Goal: Task Accomplishment & Management: Manage account settings

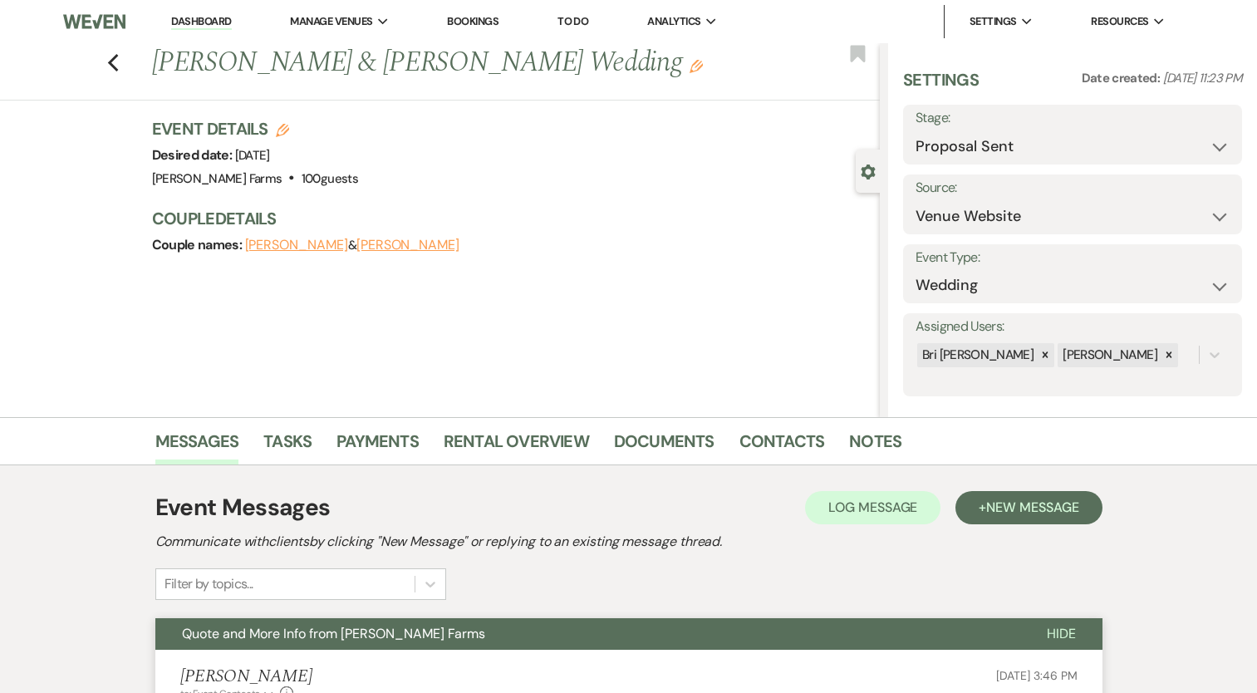
select select "6"
select select "5"
click at [126, 52] on div "Previous [PERSON_NAME] & [PERSON_NAME] Wedding Edit Bookmark" at bounding box center [436, 71] width 888 height 57
click at [120, 58] on icon "Previous" at bounding box center [113, 63] width 12 height 20
select select "6"
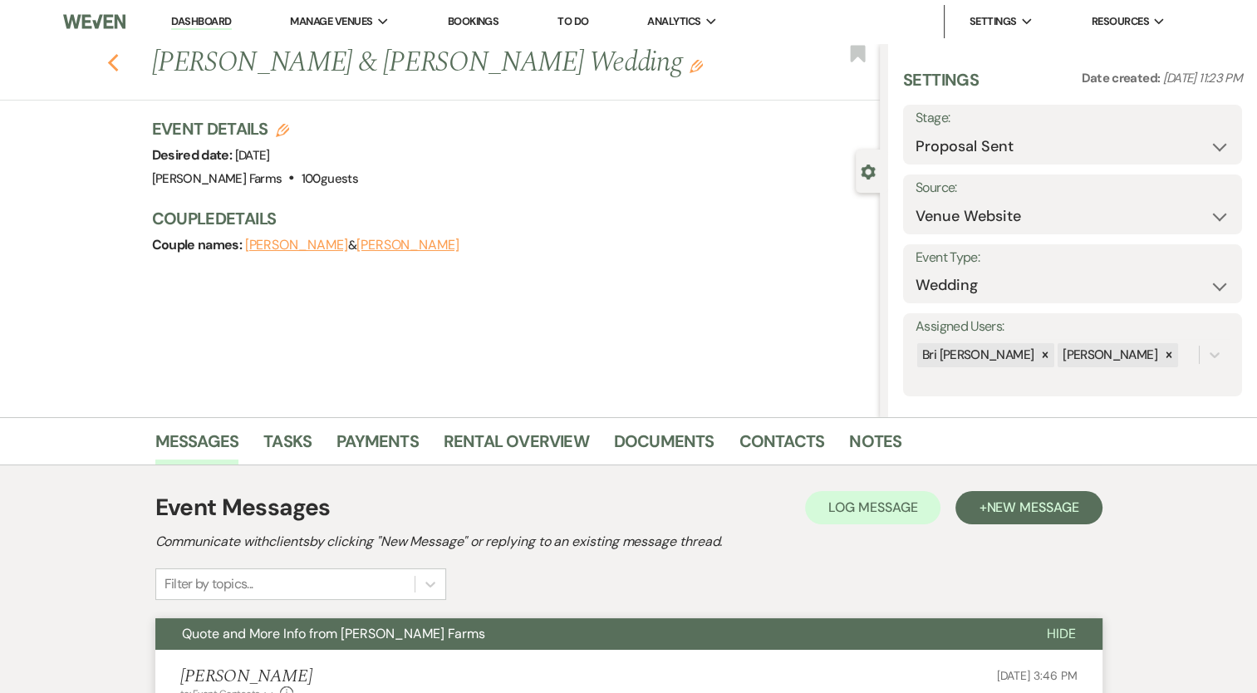
select select "8"
select select "5"
select select "8"
select select "5"
select select "8"
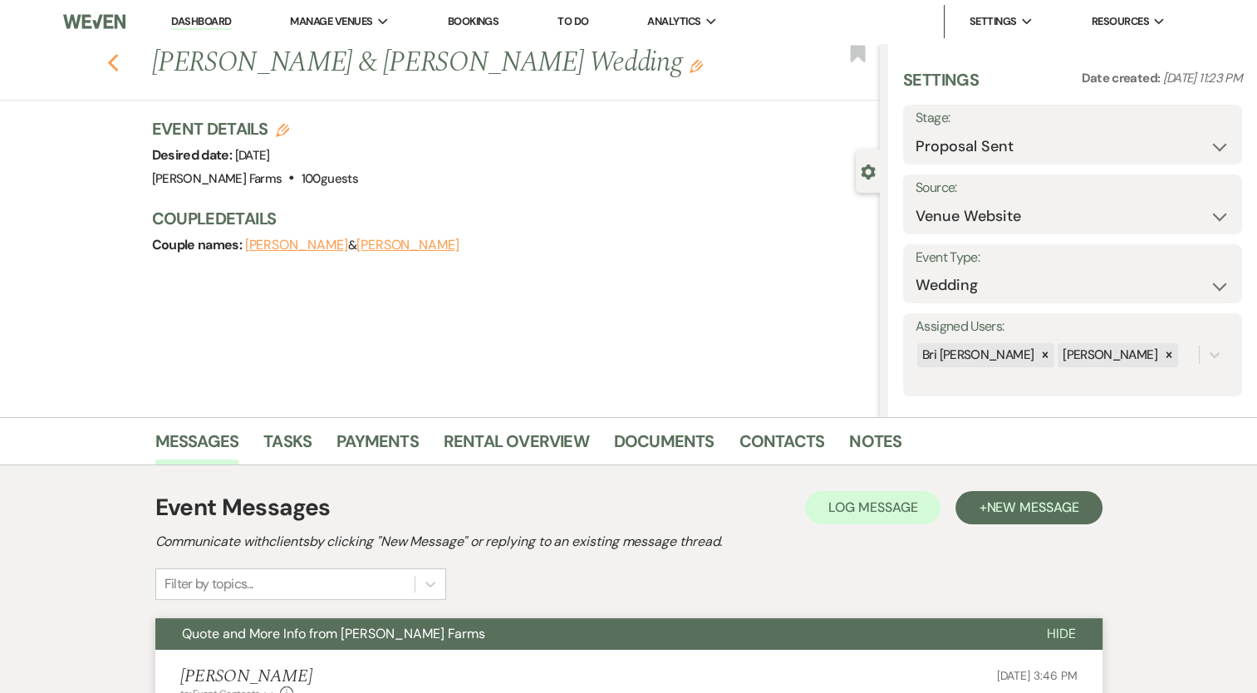
select select "11"
select select "8"
select select "5"
select select "8"
select select "4"
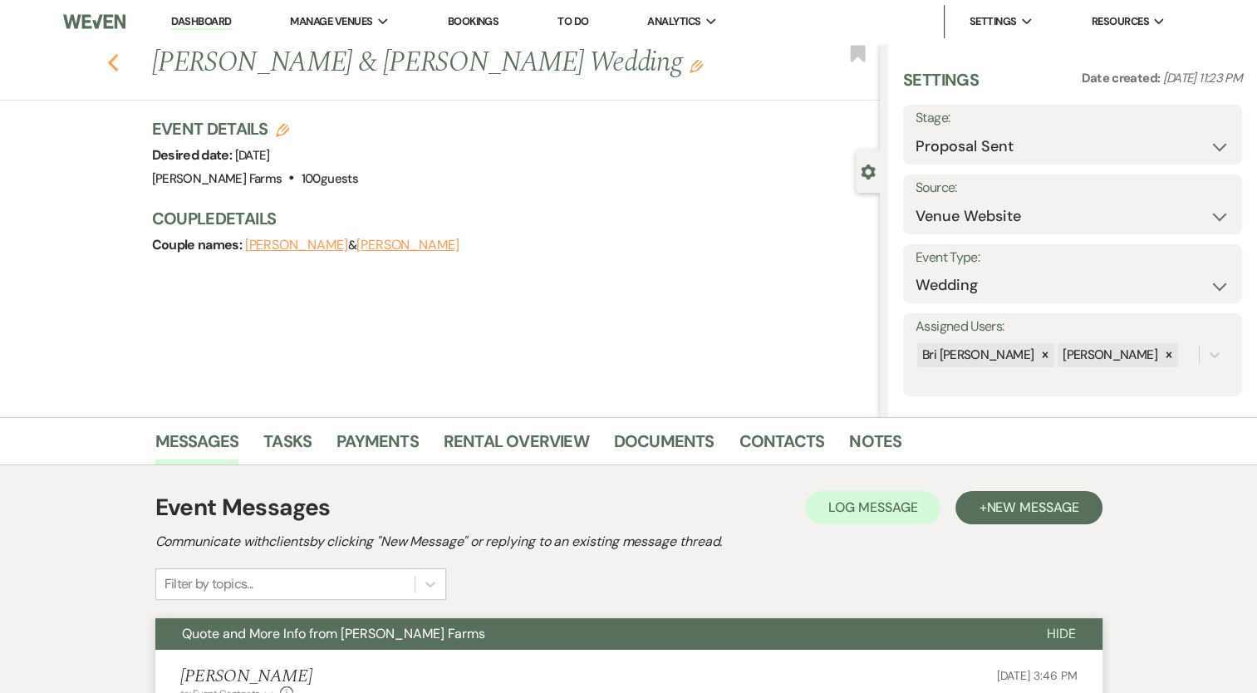
select select "8"
select select "5"
select select "8"
select select "5"
select select "8"
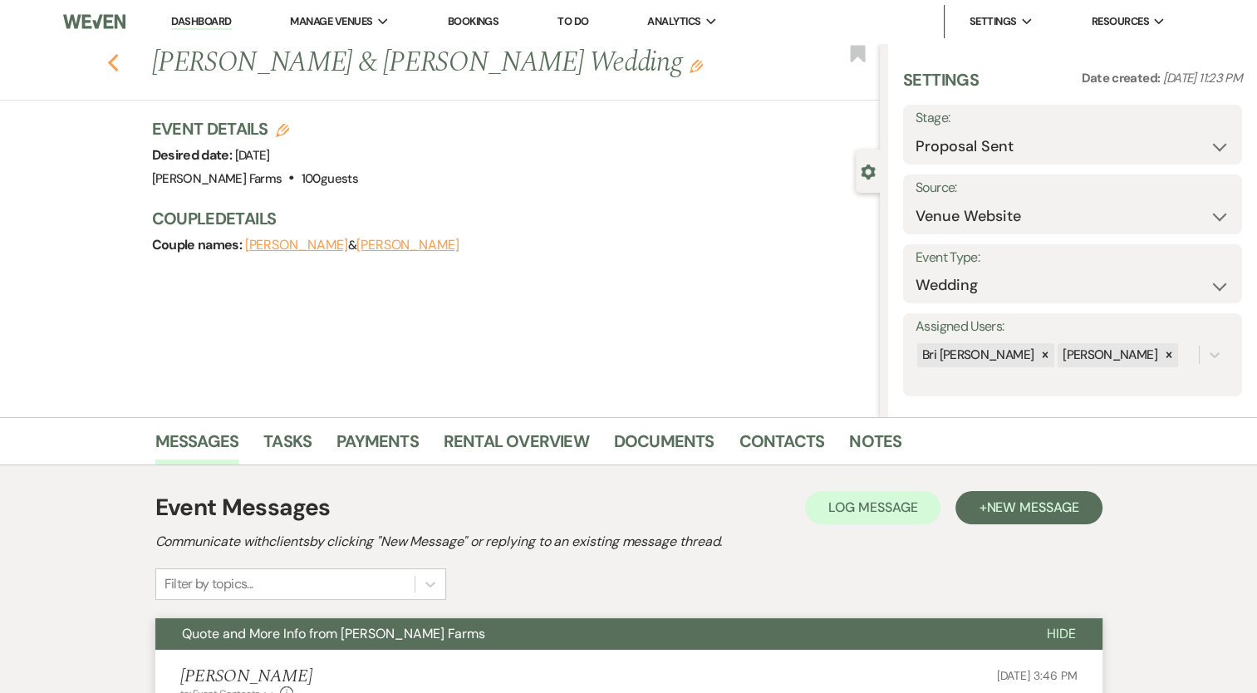
select select "1"
select select "8"
select select "1"
select select "8"
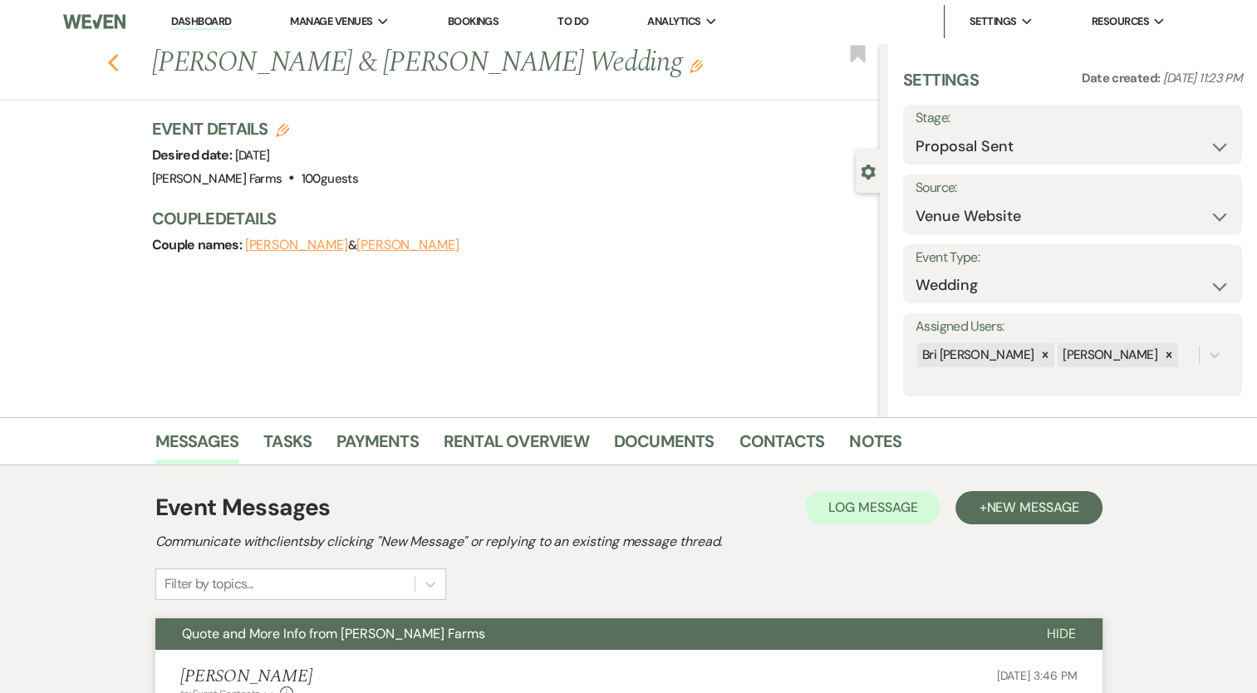
select select "6"
select select "8"
select select "4"
select select "8"
select select "1"
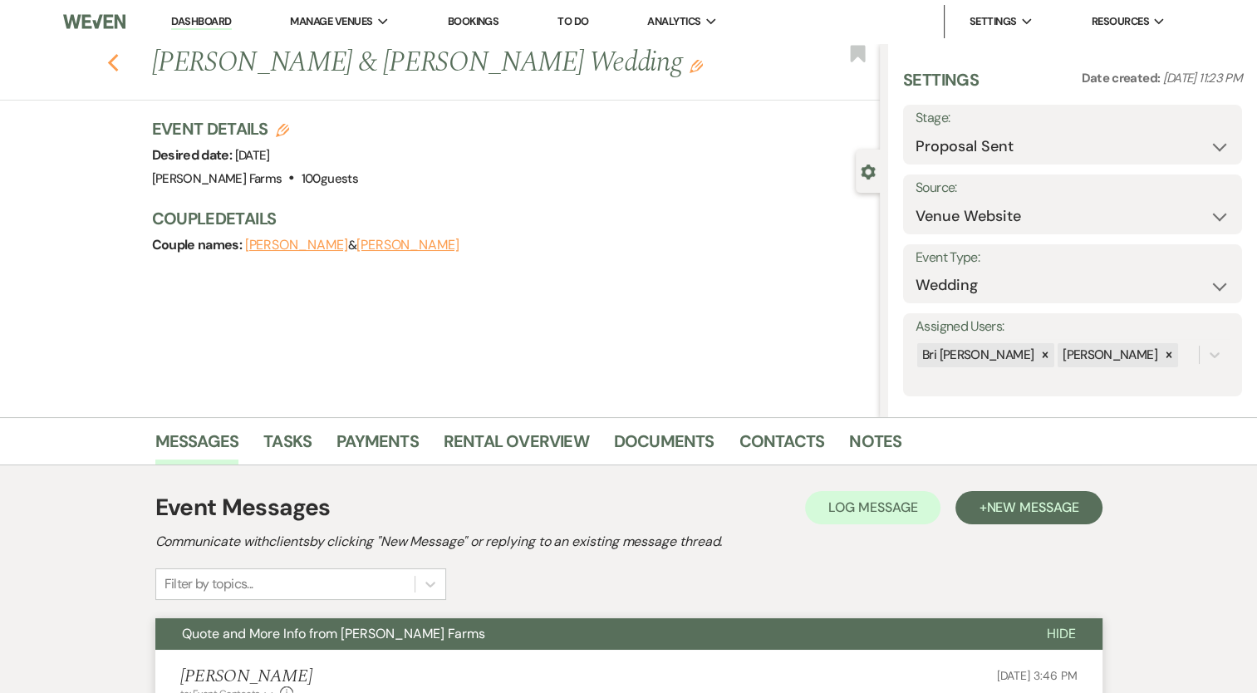
select select "8"
select select "5"
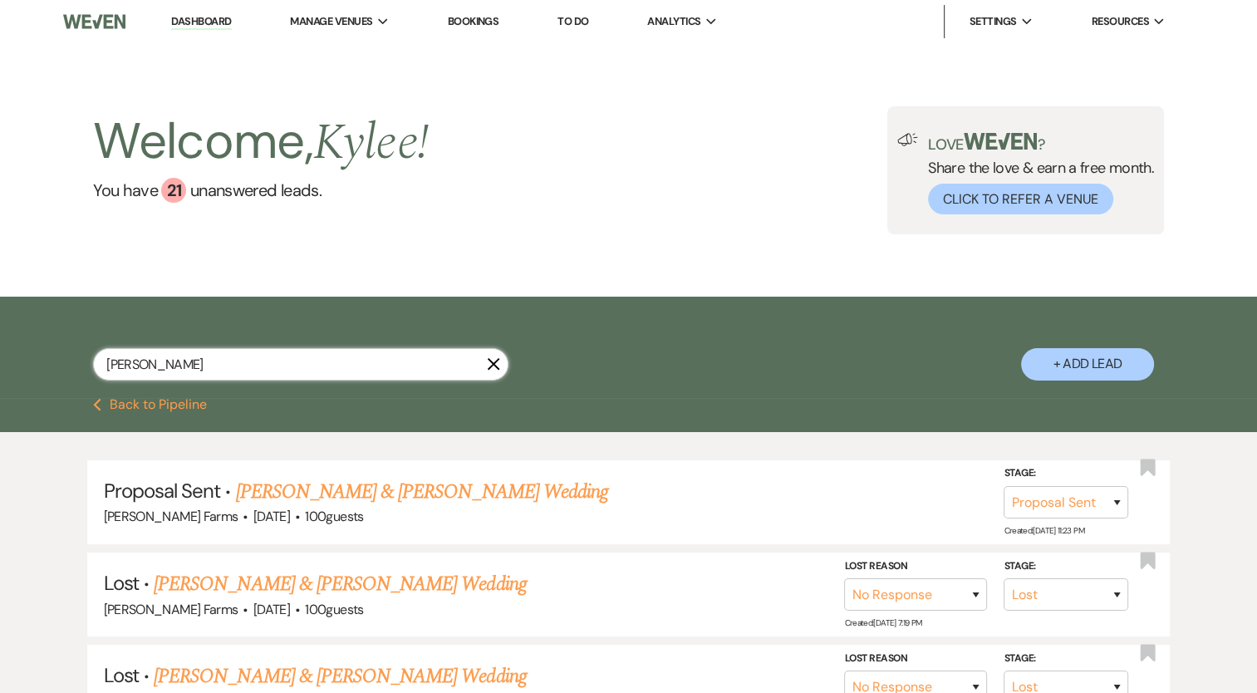
click at [153, 371] on input "[PERSON_NAME]" at bounding box center [300, 364] width 415 height 32
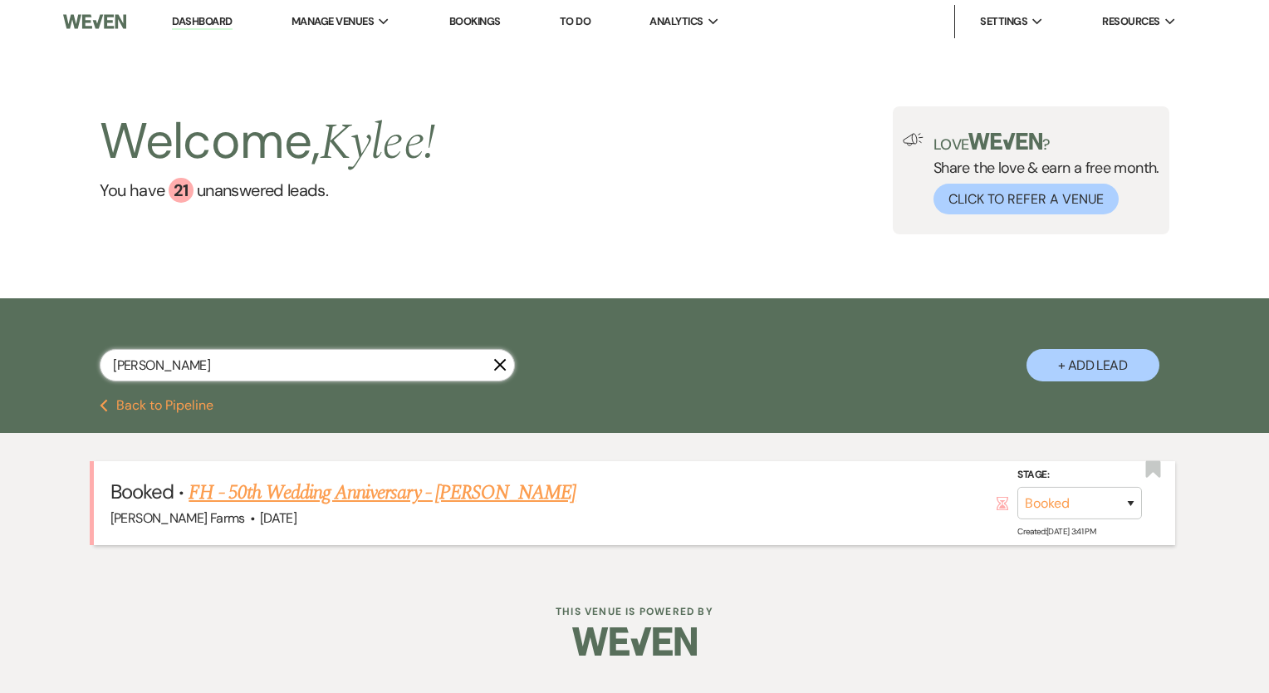
type input "[PERSON_NAME]"
click at [397, 500] on link "FH - 50th Wedding Anniversary - [PERSON_NAME]" at bounding box center [382, 493] width 387 height 30
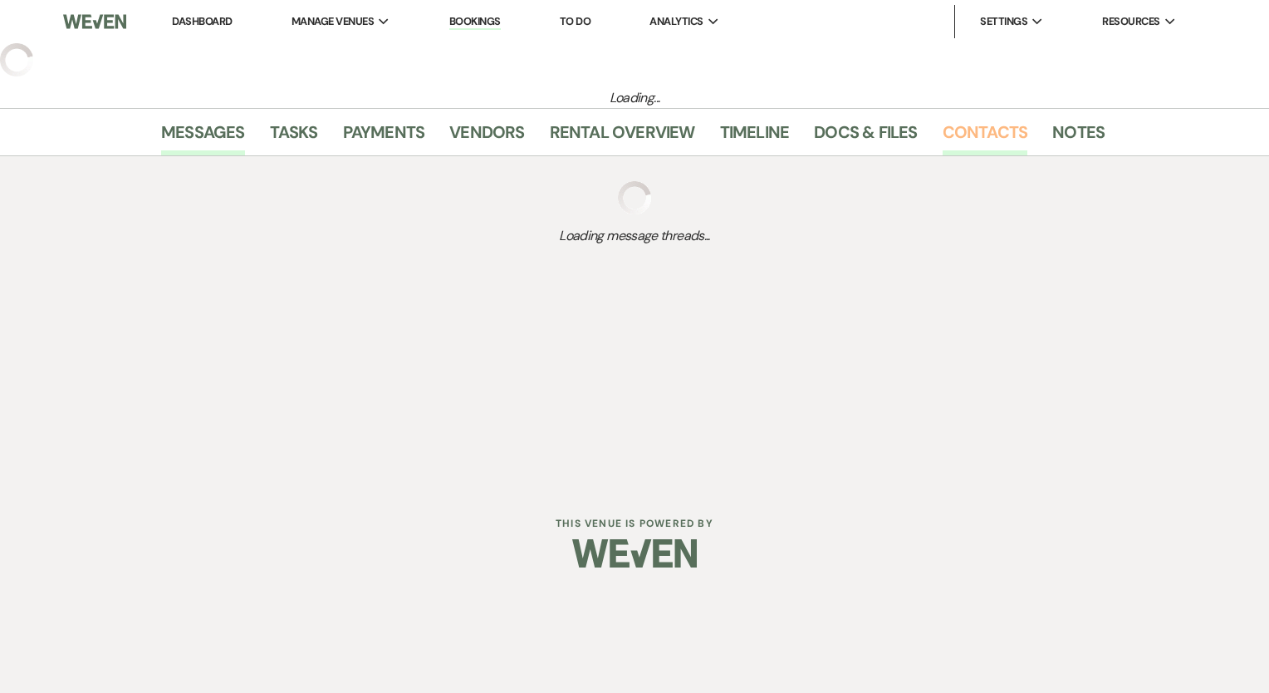
select select "5"
select select "13"
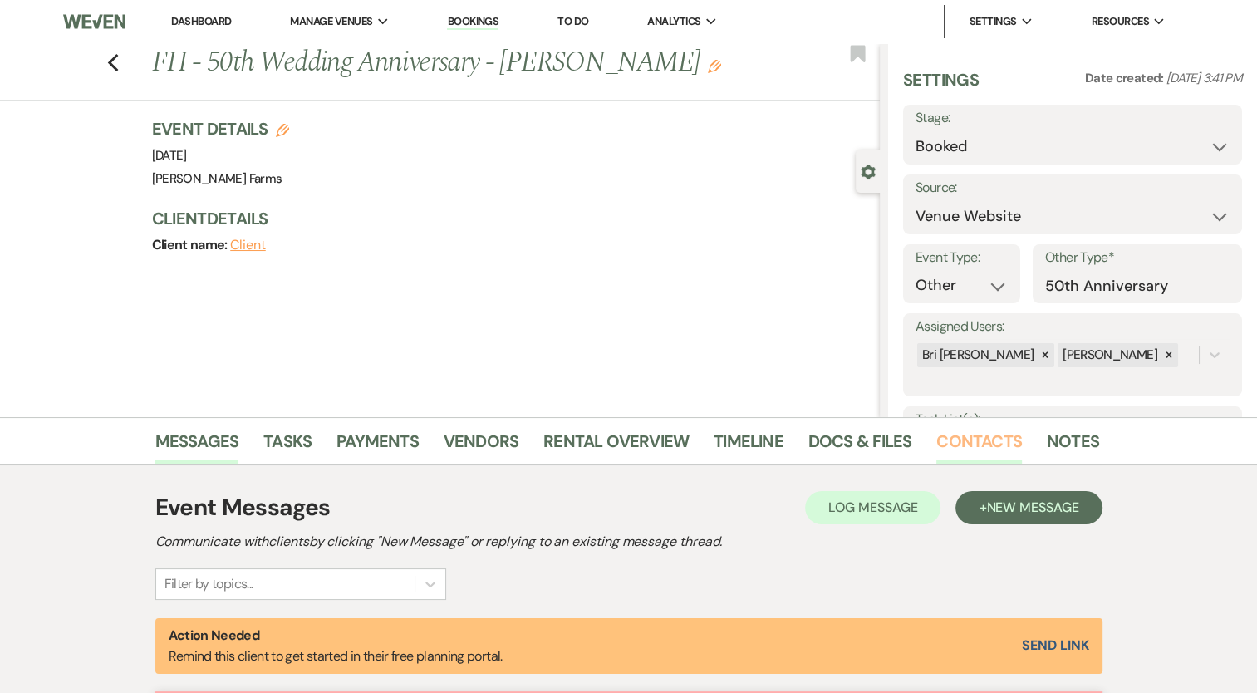
click at [955, 439] on link "Contacts" at bounding box center [979, 446] width 86 height 37
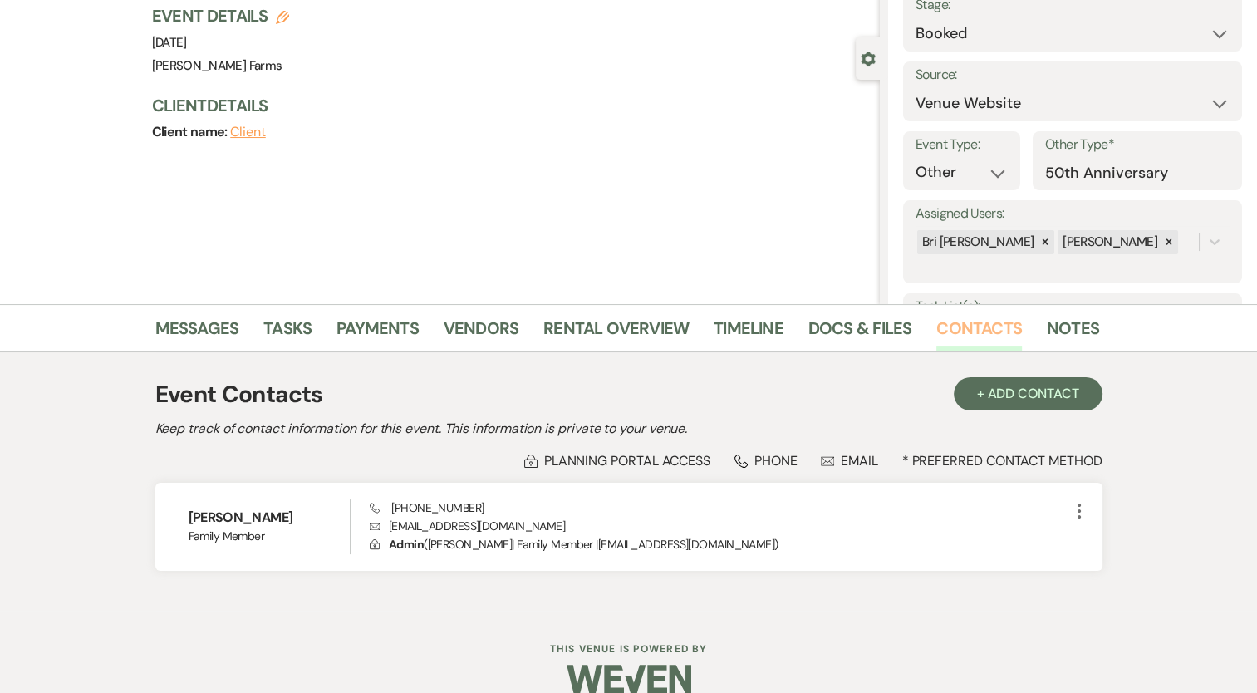
scroll to position [136, 0]
